Goal: Use online tool/utility: Utilize a website feature to perform a specific function

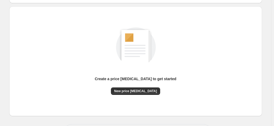
scroll to position [73, 0]
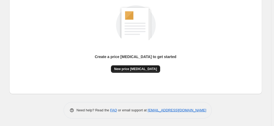
click at [131, 66] on button "New price change job" at bounding box center [135, 68] width 49 height 7
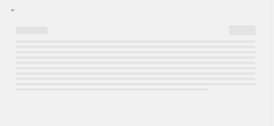
select select "percentage"
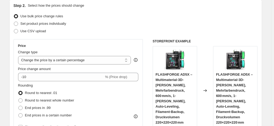
scroll to position [107, 0]
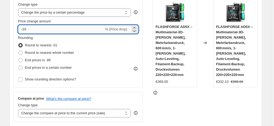
click at [48, 27] on input "-10" at bounding box center [61, 29] width 86 height 9
type input "-1"
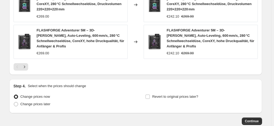
scroll to position [446, 0]
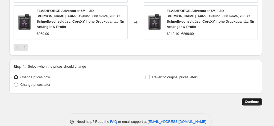
type input "-35"
click at [258, 98] on button "Continue" at bounding box center [252, 101] width 20 height 7
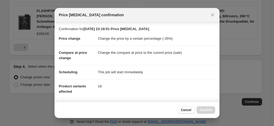
scroll to position [97, 0]
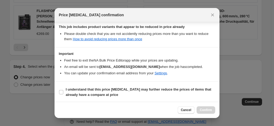
click at [147, 82] on section "I understand that this price change job may further reduce the prices of items …" at bounding box center [137, 92] width 165 height 21
click at [146, 87] on b "I understand that this price change job may further reduce the prices of items …" at bounding box center [139, 91] width 146 height 9
click at [63, 90] on input "I understand that this price change job may further reduce the prices of items …" at bounding box center [61, 92] width 4 height 4
checkbox input "true"
click at [206, 108] on span "Confirm" at bounding box center [206, 110] width 12 height 4
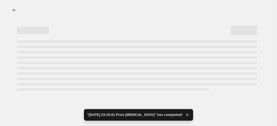
select select "percentage"
